Goal: Check status: Check status

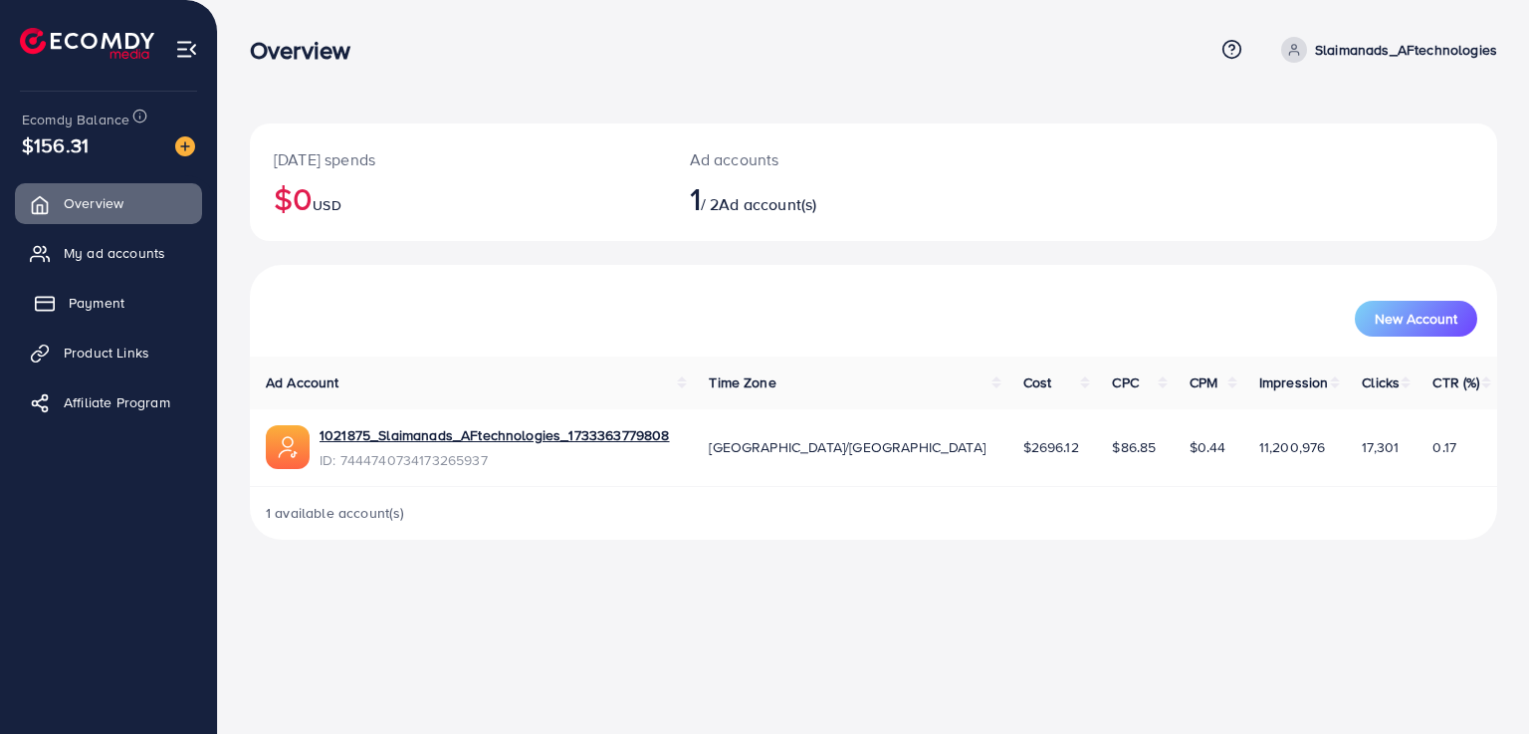
click at [56, 308] on link "Payment" at bounding box center [108, 303] width 187 height 40
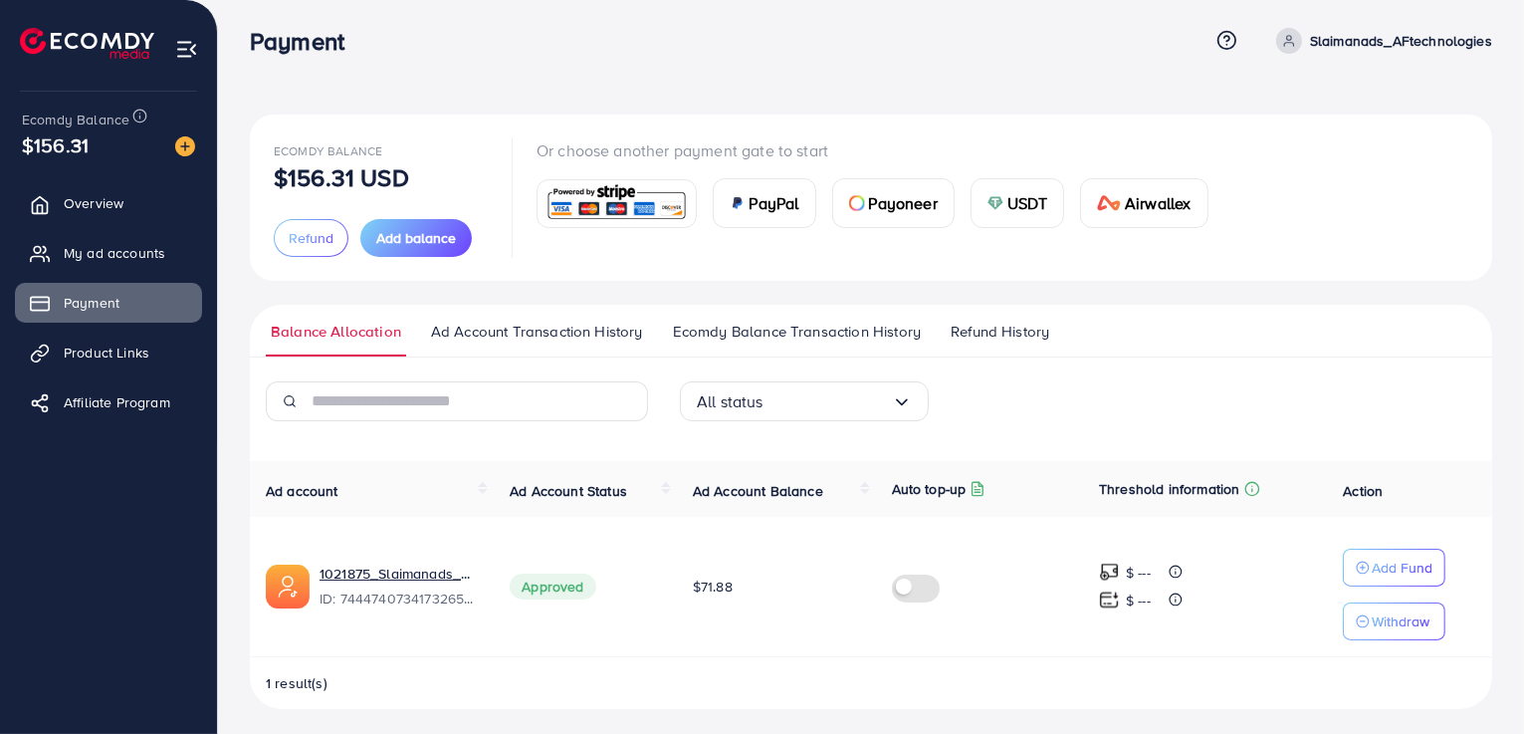
scroll to position [14, 0]
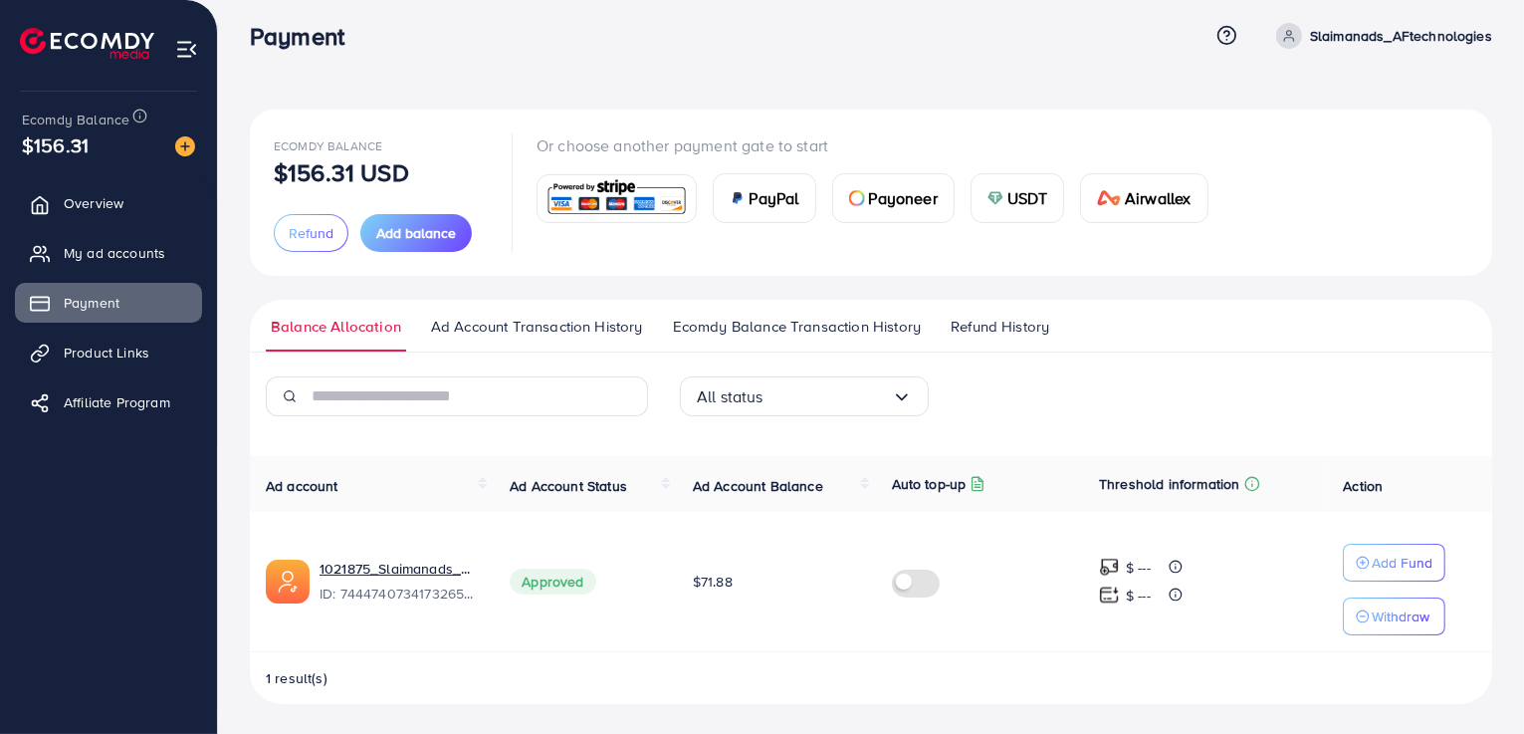
click at [1173, 337] on ul "Balance Allocation Ad Account Transaction History Ecomdy Balance Transaction Hi…" at bounding box center [871, 326] width 1242 height 53
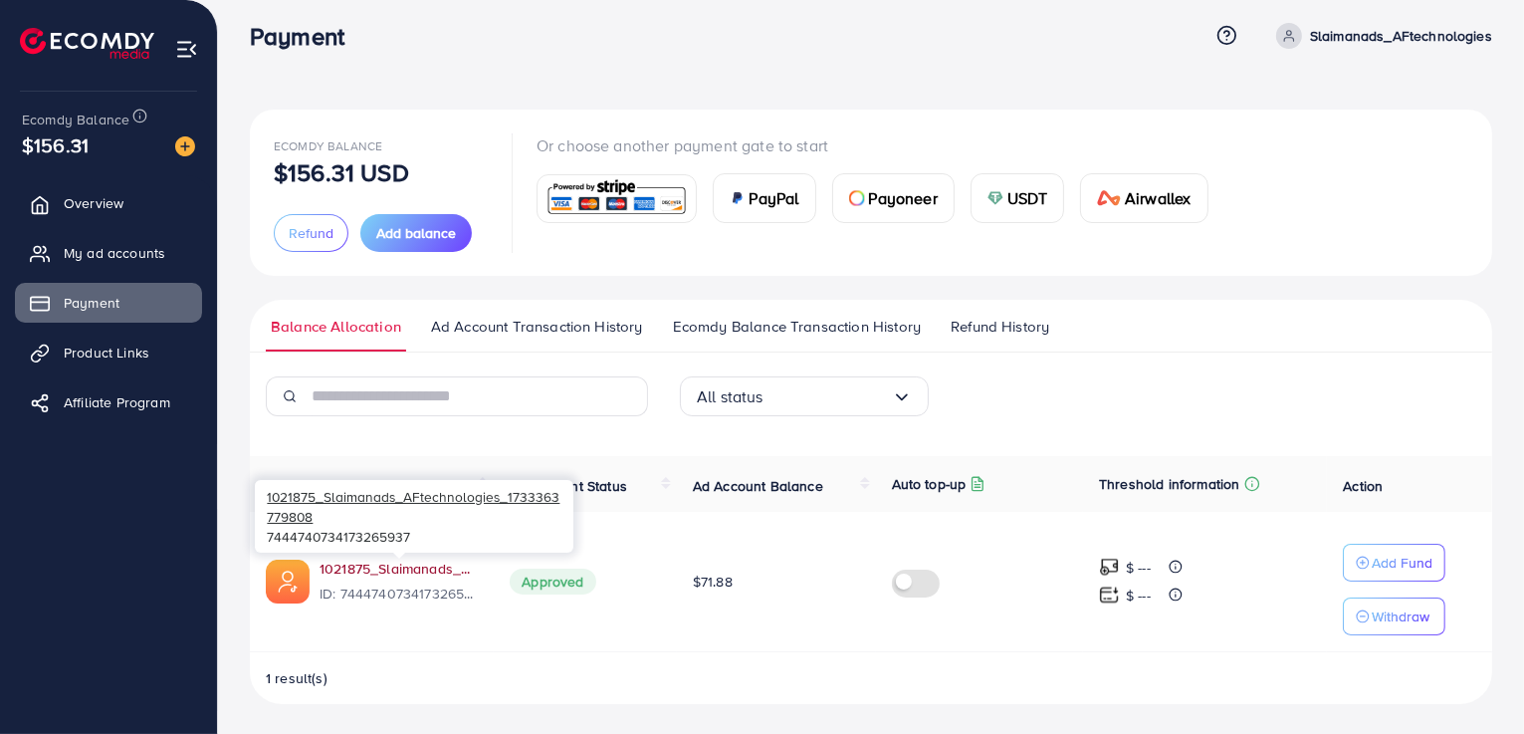
click at [368, 567] on link "1021875_Slaimanads_AFtechnologies_1733363779808" at bounding box center [399, 568] width 158 height 20
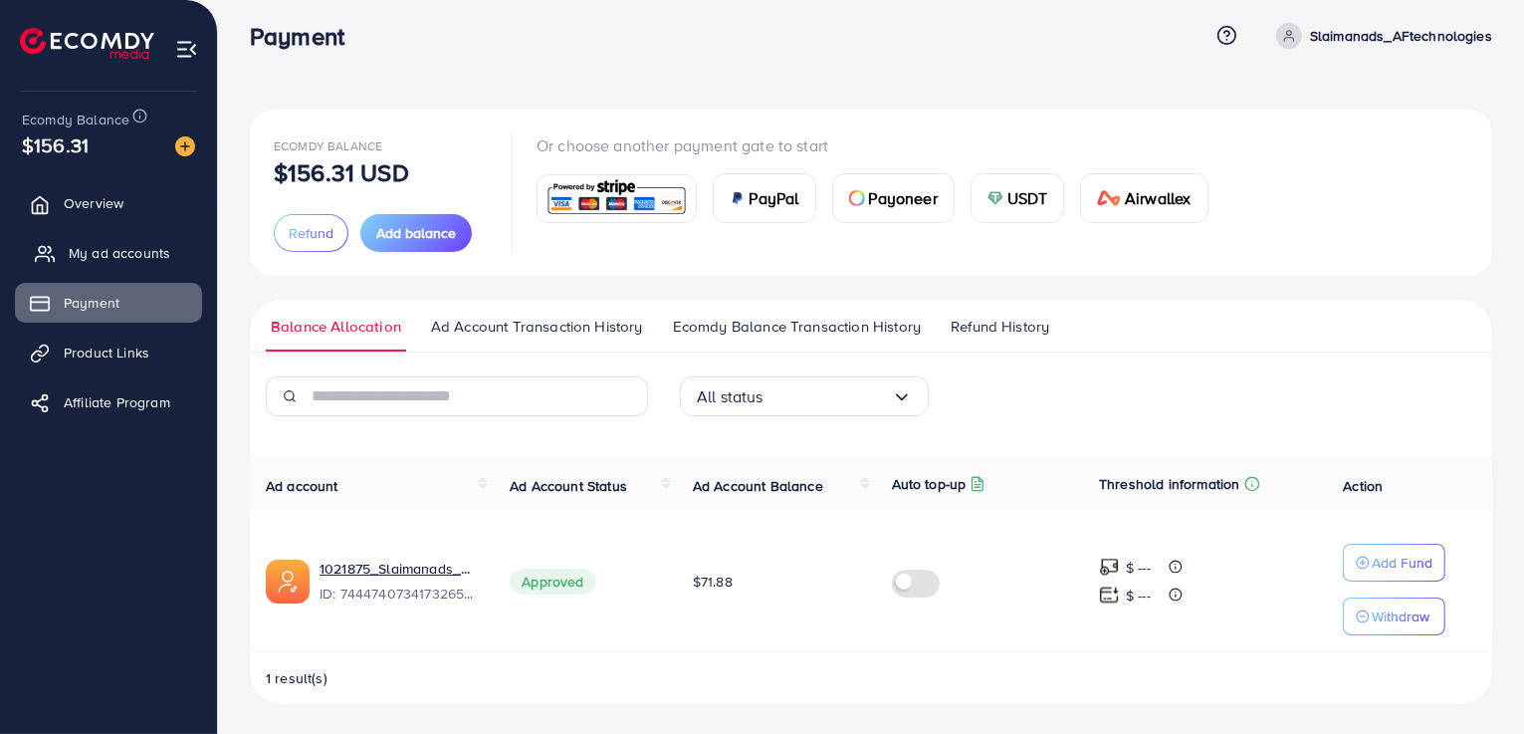
click at [75, 255] on span "My ad accounts" at bounding box center [120, 253] width 102 height 20
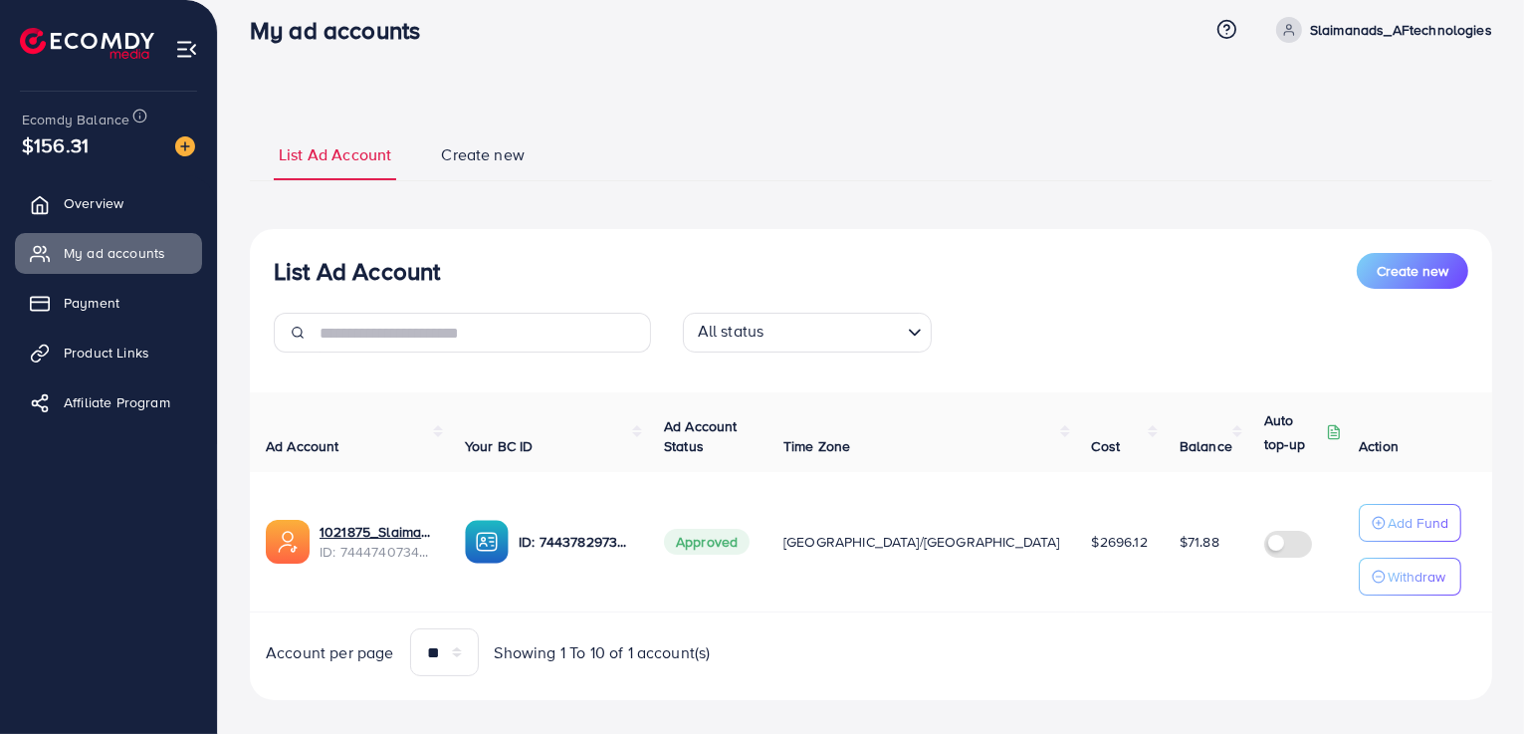
scroll to position [40, 0]
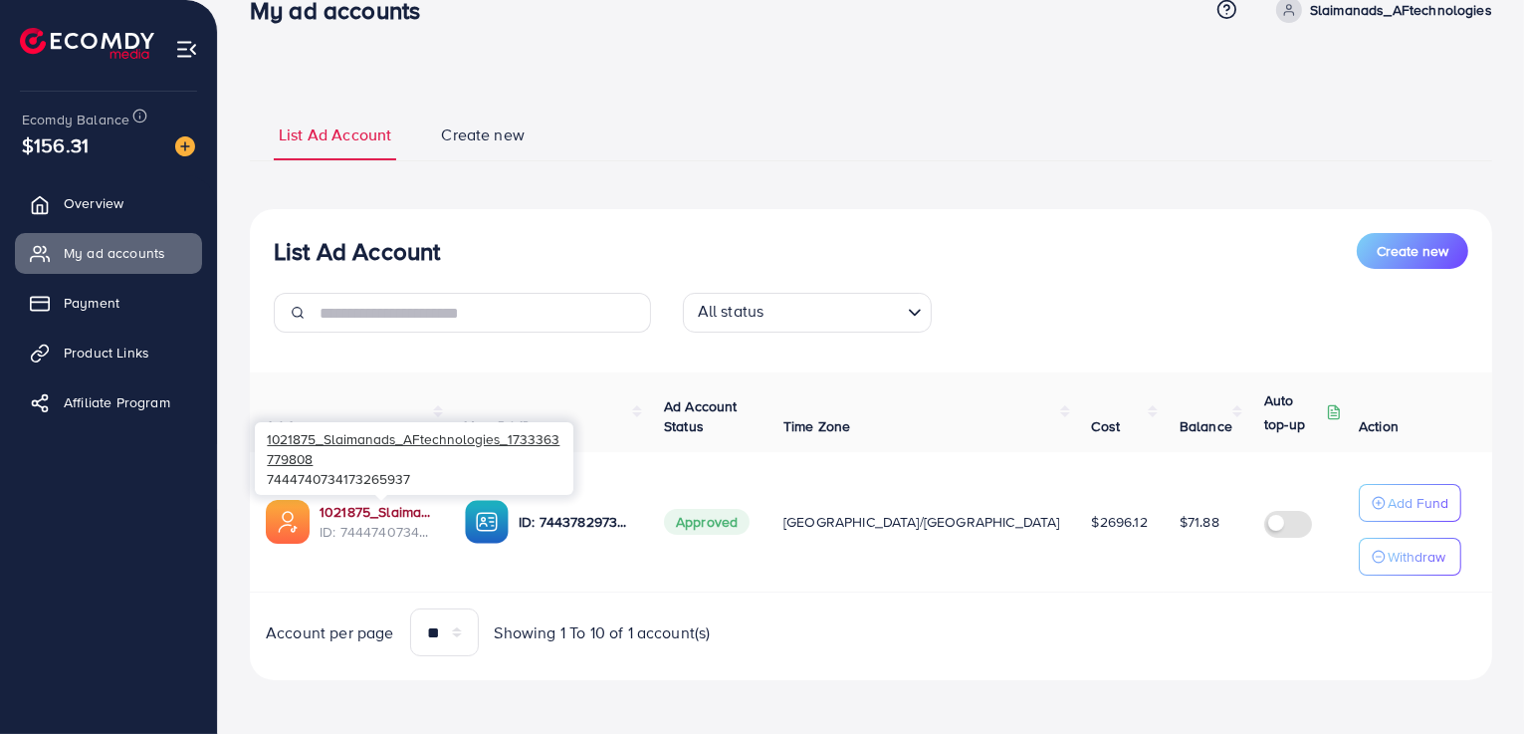
click at [372, 516] on link "1021875_Slaimanads_AFtechnologies_1733363779808" at bounding box center [376, 512] width 113 height 20
click at [506, 521] on img at bounding box center [487, 522] width 44 height 44
click at [1374, 505] on img at bounding box center [1384, 508] width 21 height 21
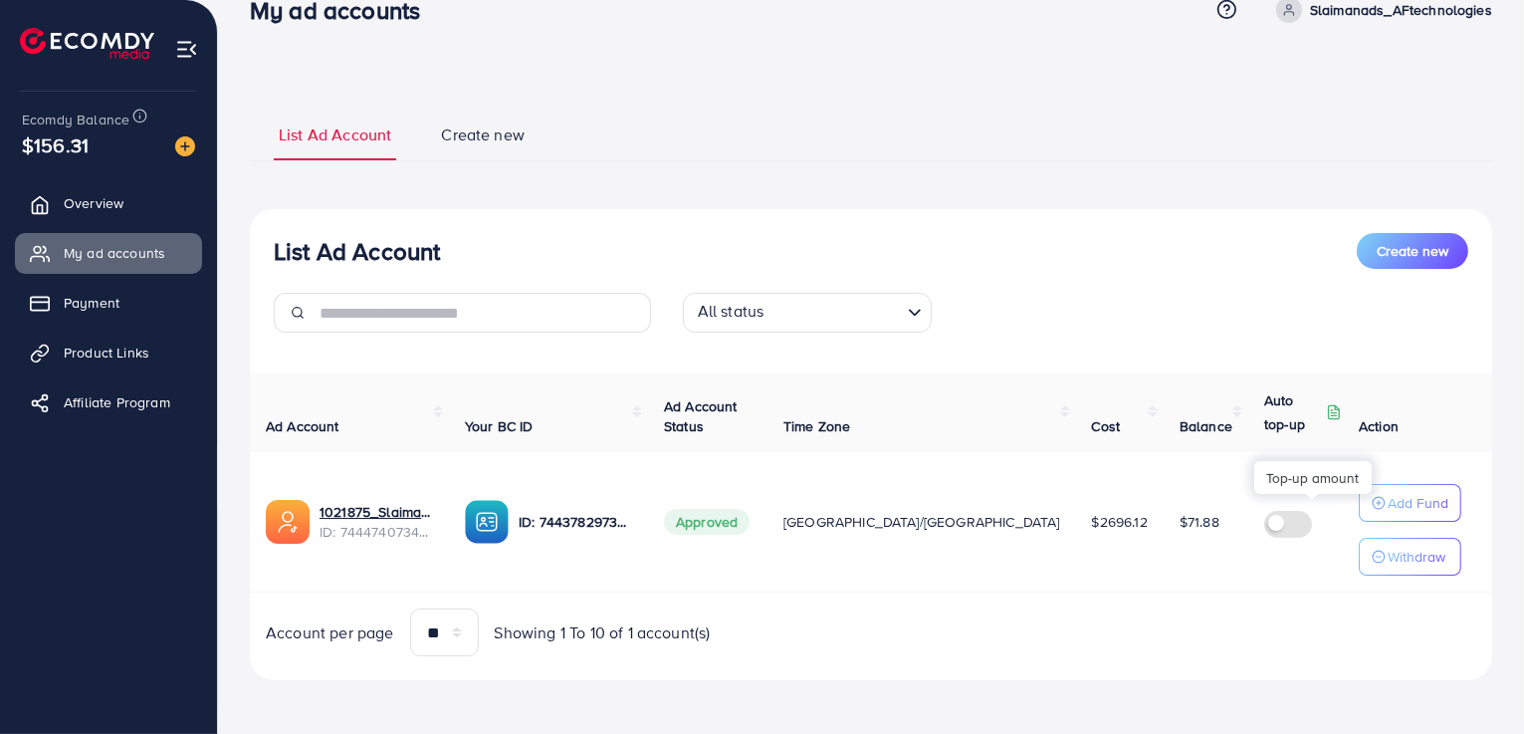
click at [1477, 505] on icon at bounding box center [1484, 507] width 14 height 14
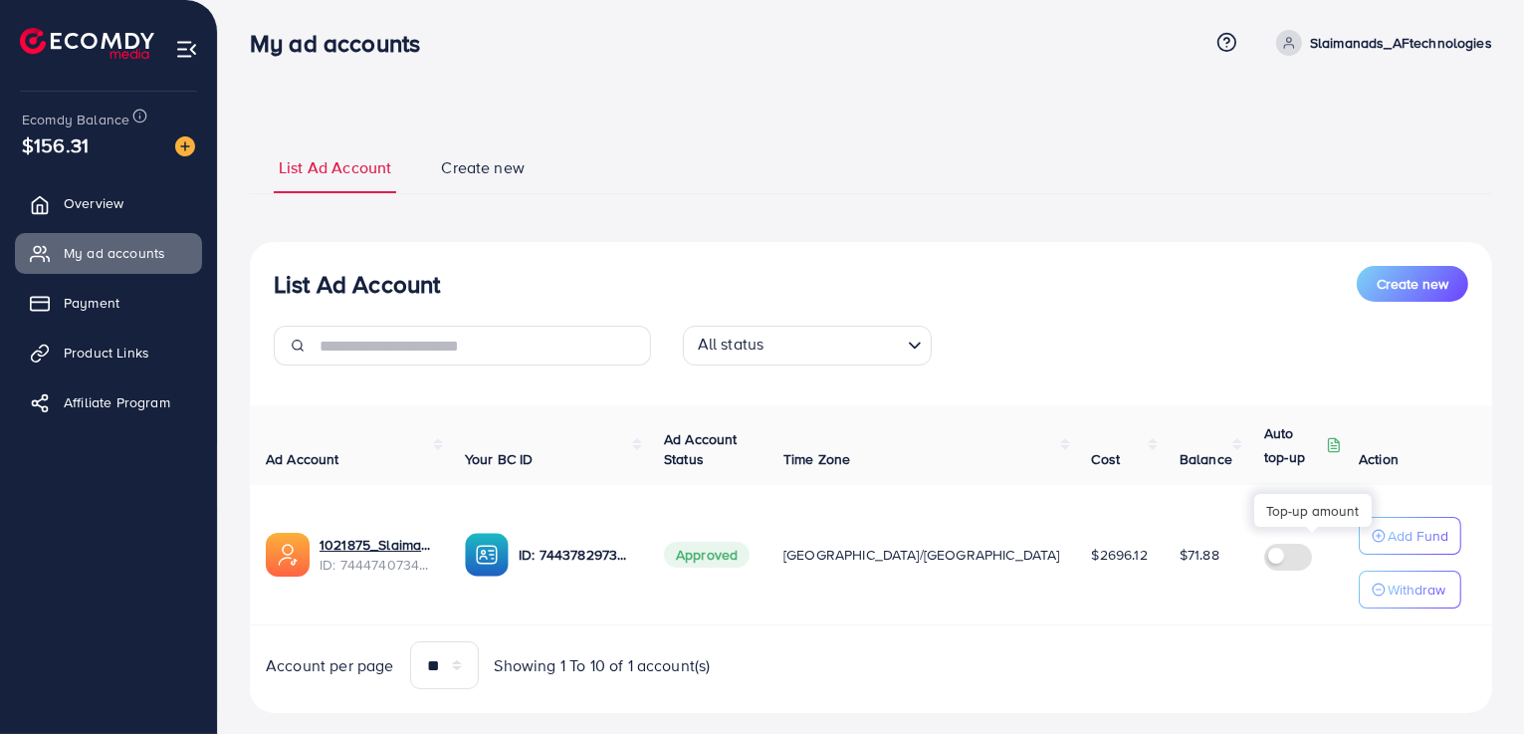
scroll to position [0, 0]
